Goal: Register for event/course

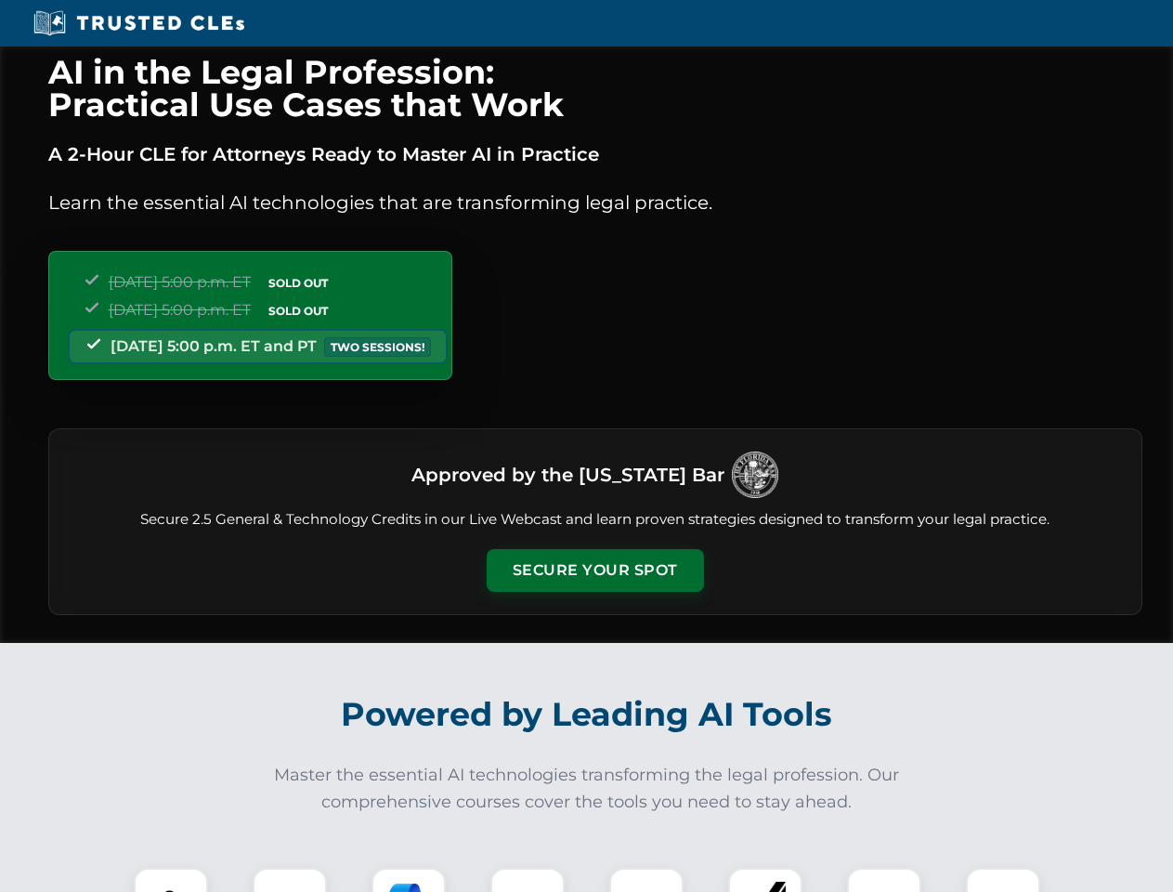
click at [594, 570] on button "Secure Your Spot" at bounding box center [595, 570] width 217 height 43
click at [171, 880] on img at bounding box center [171, 905] width 54 height 54
